Goal: Information Seeking & Learning: Learn about a topic

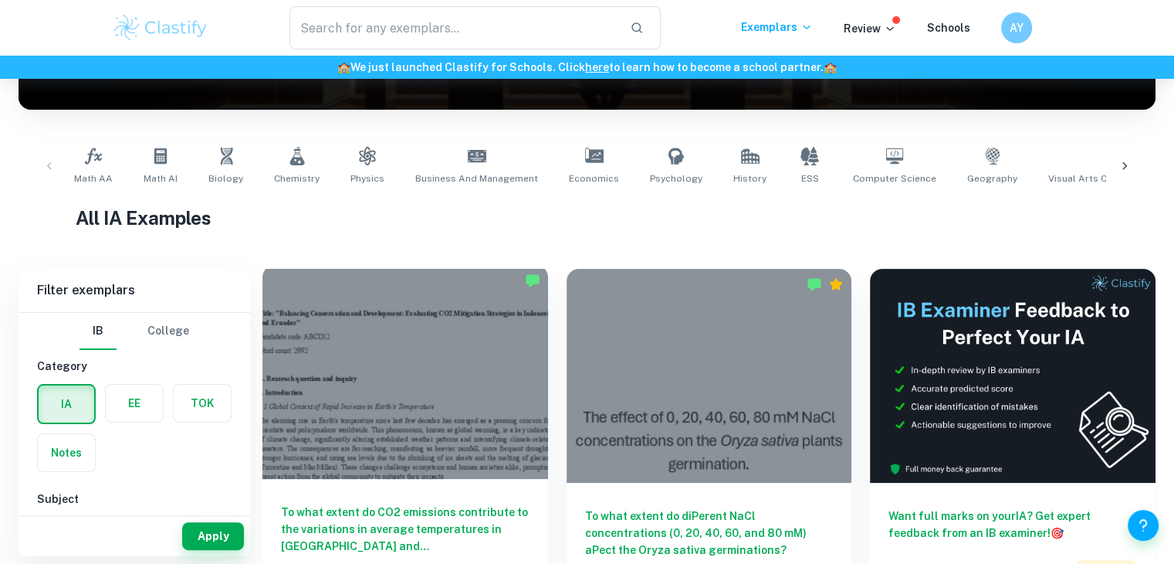
scroll to position [252, 0]
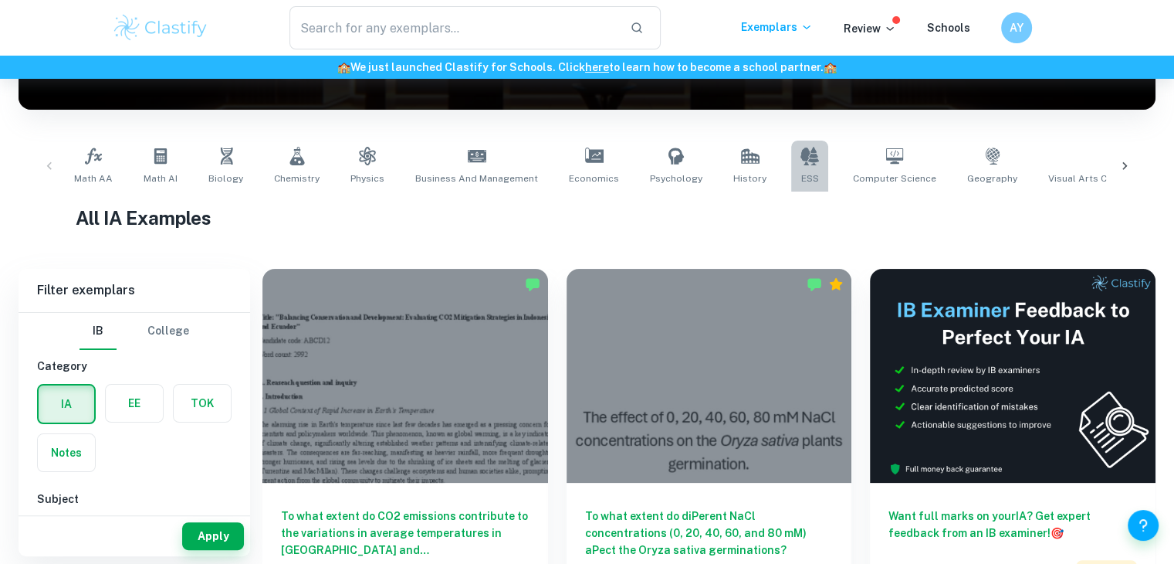
click at [804, 167] on link "ESS" at bounding box center [809, 166] width 37 height 51
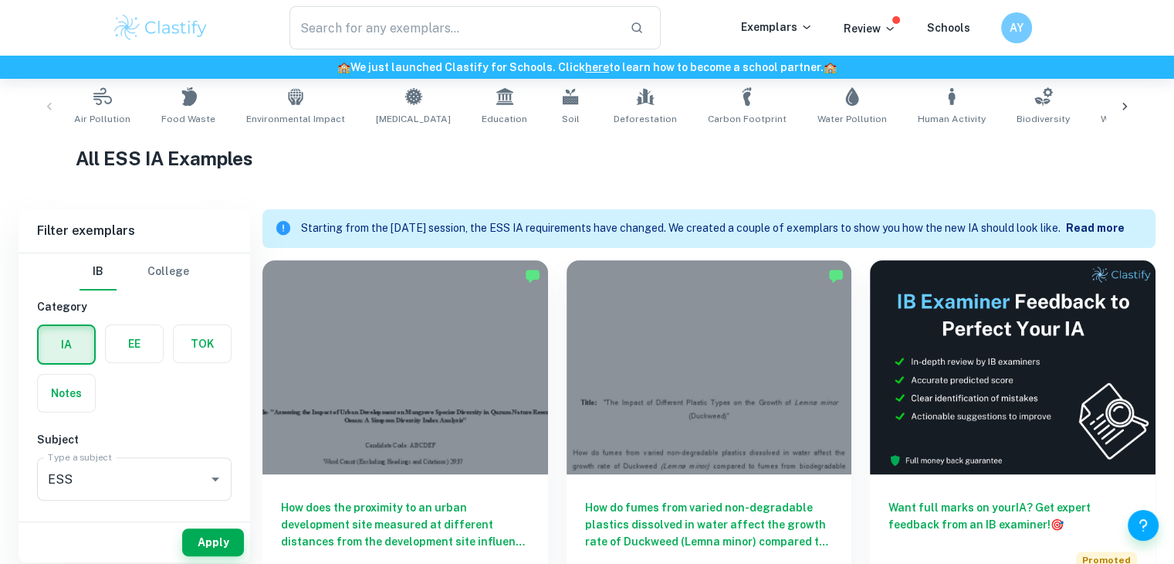
scroll to position [320, 0]
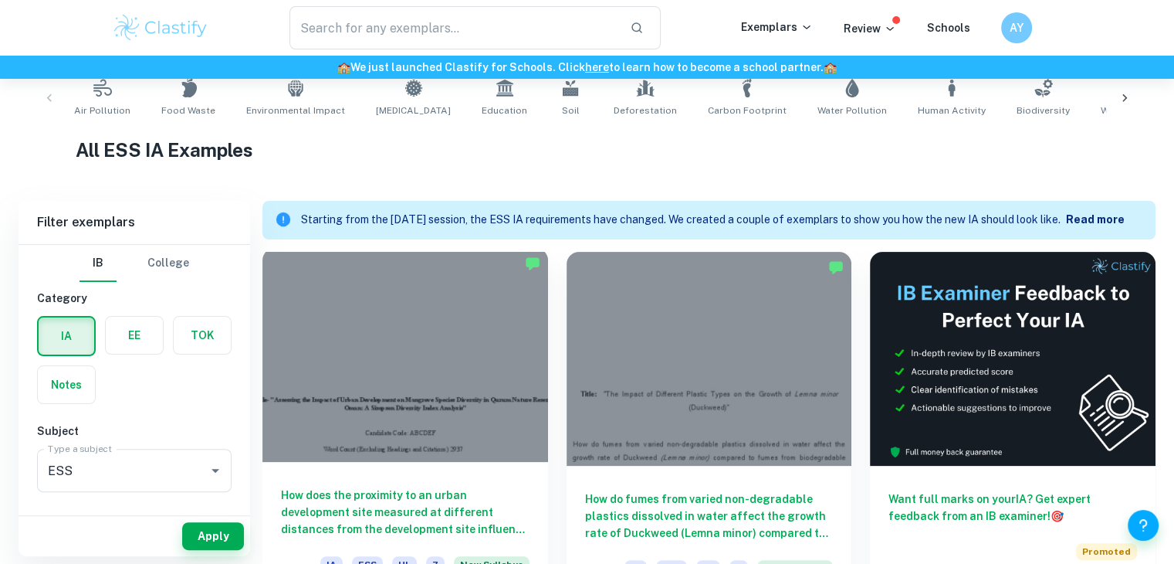
click at [405, 365] on div at bounding box center [406, 355] width 286 height 214
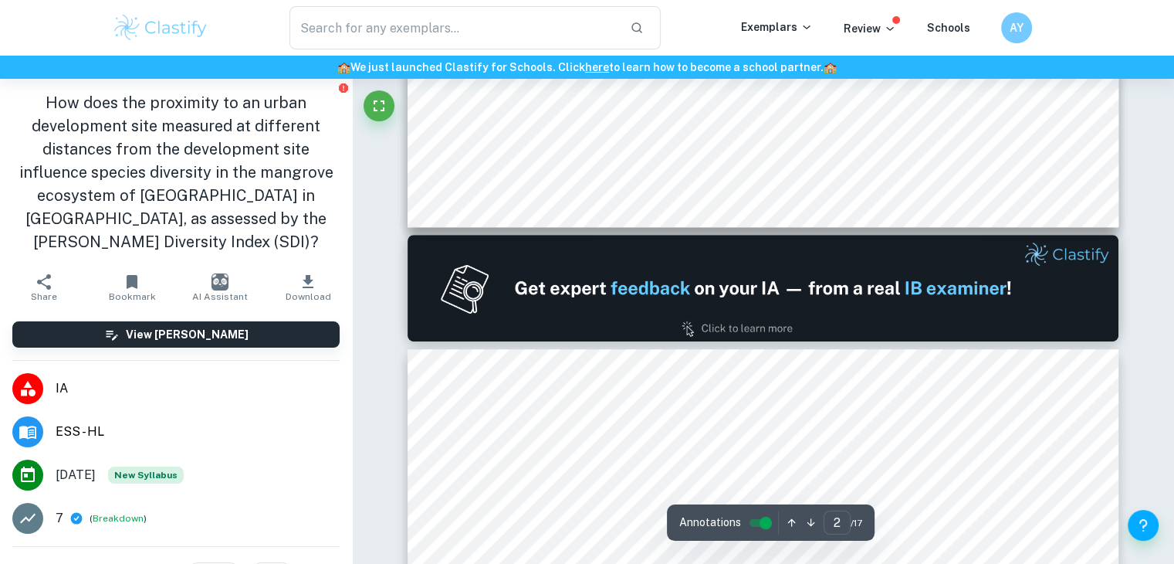
type input "1"
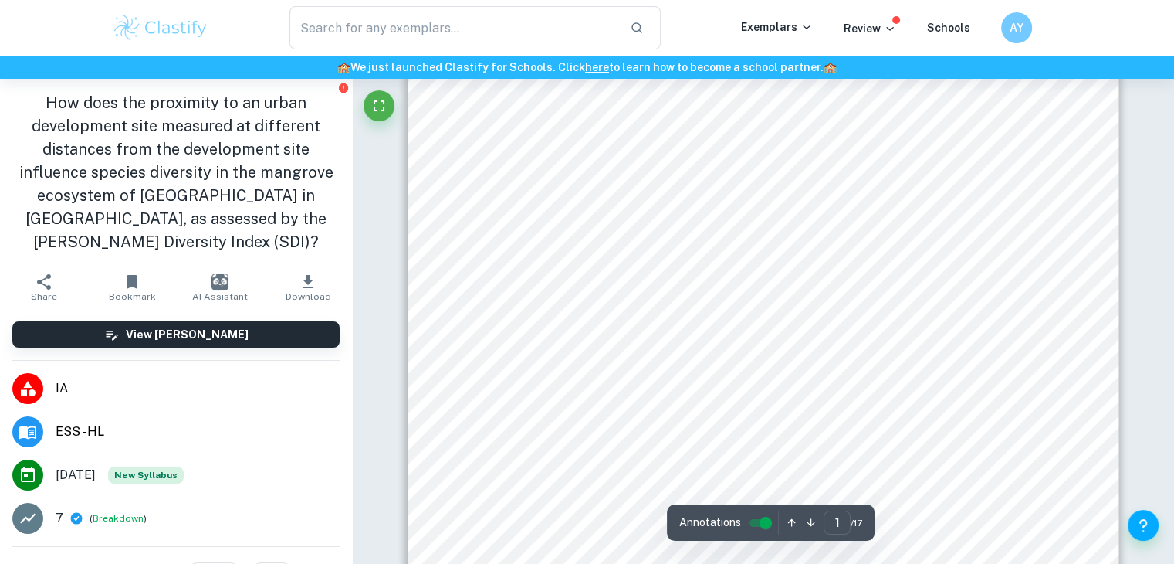
scroll to position [48, 0]
